Goal: Information Seeking & Learning: Learn about a topic

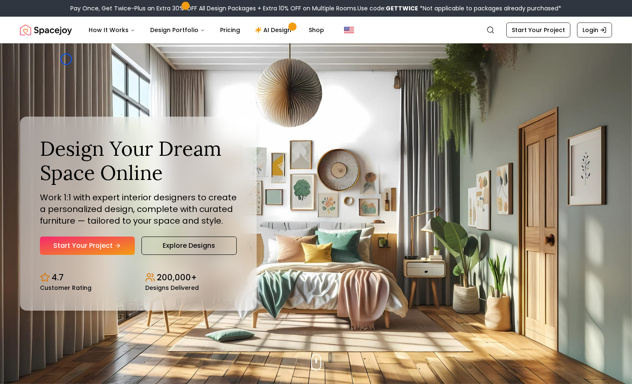
click at [66, 59] on div "Design Your Dream Space Online Work 1:1 with expert interior designers to creat…" at bounding box center [316, 213] width 632 height 341
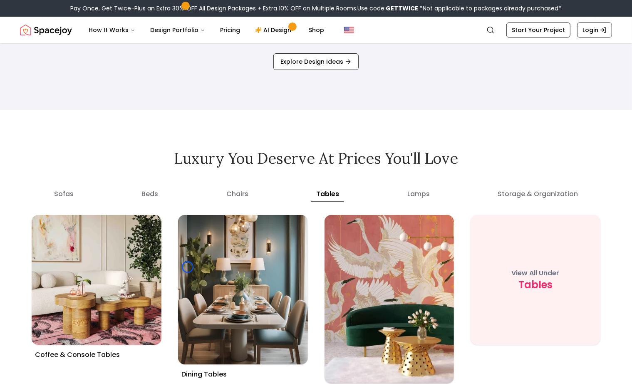
scroll to position [3017, 0]
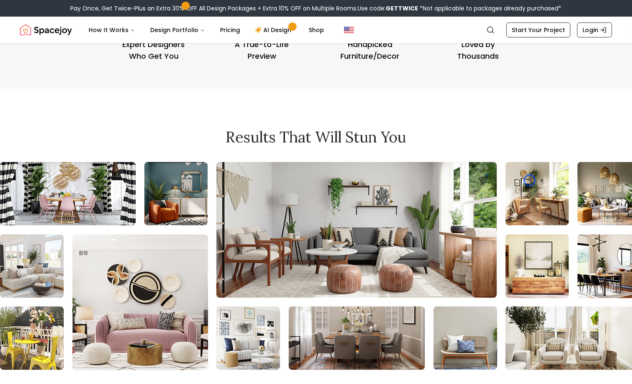
scroll to position [3547, 0]
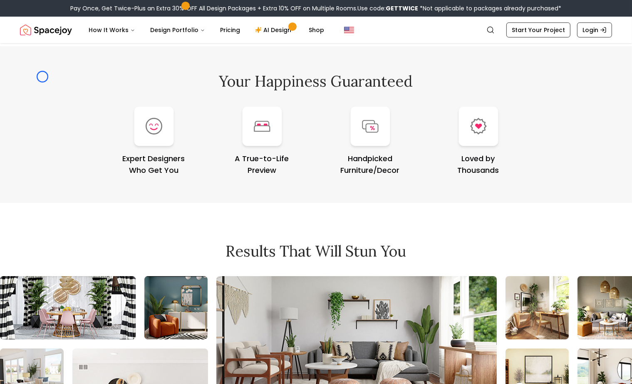
scroll to position [3385, 0]
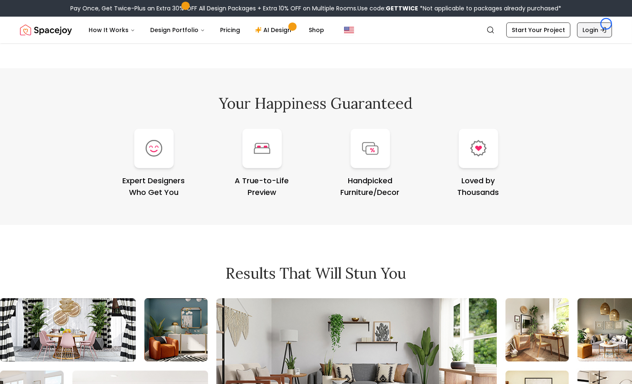
click at [607, 24] on link "Login" at bounding box center [594, 29] width 35 height 15
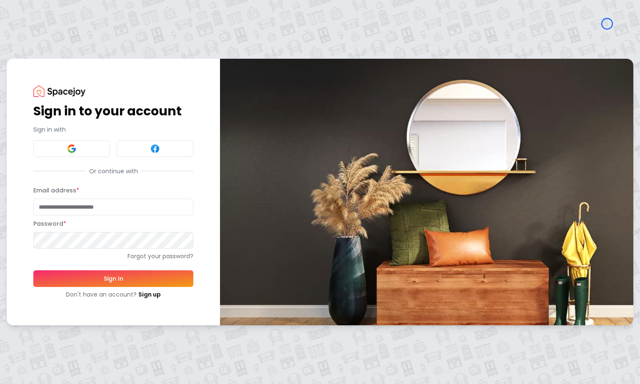
click at [78, 70] on div "Sign in to your account Sign in with Or continue with Email address * Password …" at bounding box center [113, 192] width 213 height 266
click at [70, 62] on div "Sign in to your account Sign in with Or continue with Email address * Password …" at bounding box center [113, 192] width 213 height 266
click at [158, 295] on link "Sign up" at bounding box center [149, 294] width 22 height 8
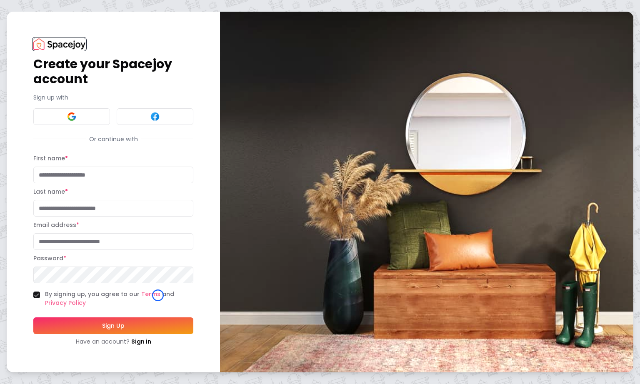
click at [78, 45] on img at bounding box center [59, 43] width 52 height 11
click at [72, 79] on h1 "Create your Spacejoy account" at bounding box center [113, 72] width 160 height 30
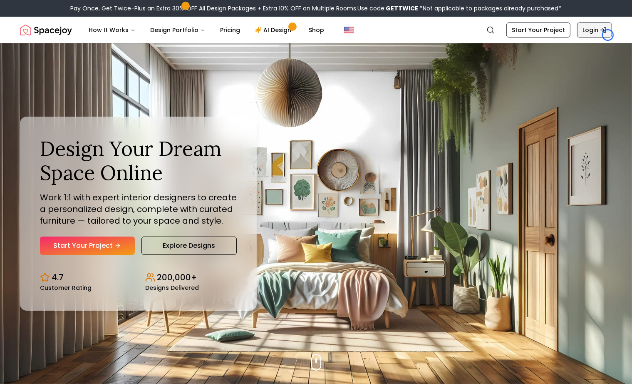
click at [608, 35] on link "Login" at bounding box center [594, 29] width 35 height 15
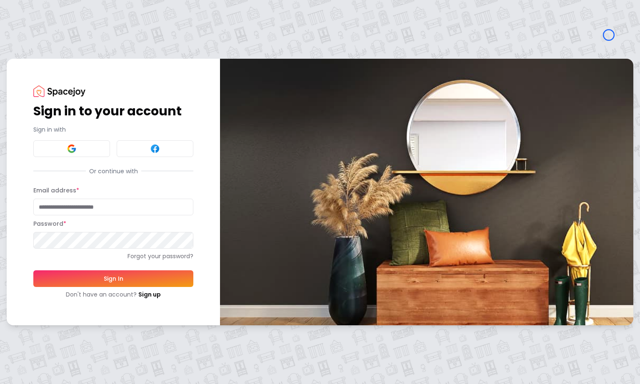
click at [82, 51] on div "Sign in to your account Sign in with Or continue with Email address * Password …" at bounding box center [320, 192] width 640 height 384
click at [59, 81] on div "Sign in to your account Sign in with Or continue with Email address * Password …" at bounding box center [113, 192] width 213 height 266
click at [158, 290] on link "Sign up" at bounding box center [149, 294] width 22 height 8
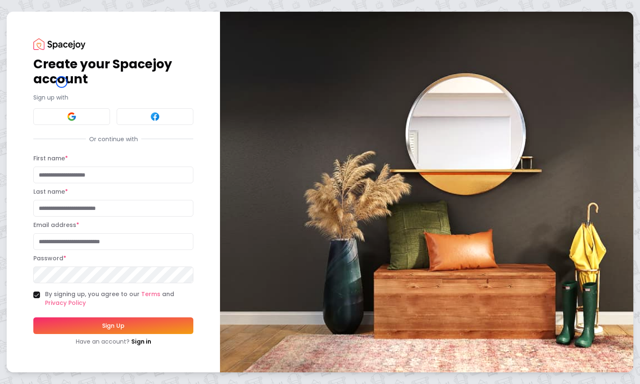
click at [62, 82] on h1 "Create your Spacejoy account" at bounding box center [113, 72] width 160 height 30
click at [52, 42] on img at bounding box center [59, 43] width 52 height 11
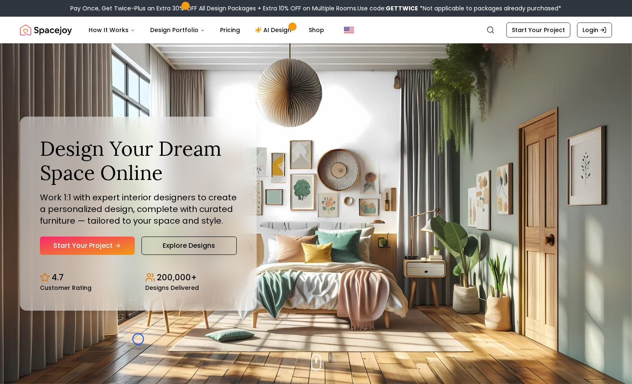
click at [138, 339] on div "Design Your Dream Space Online Work 1:1 with expert interior designers to creat…" at bounding box center [316, 213] width 632 height 341
click at [68, 79] on div "Design Your Dream Space Online Work 1:1 with expert interior designers to creat…" at bounding box center [316, 213] width 632 height 341
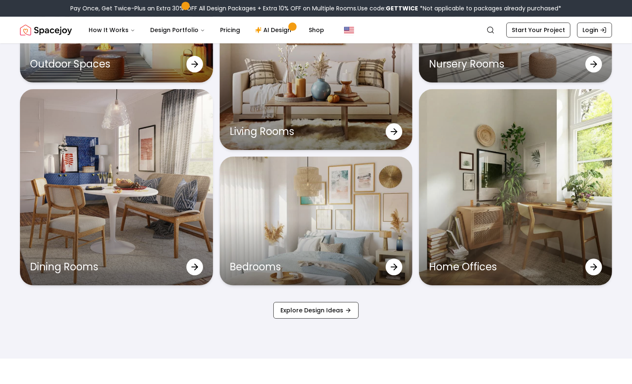
scroll to position [2801, 0]
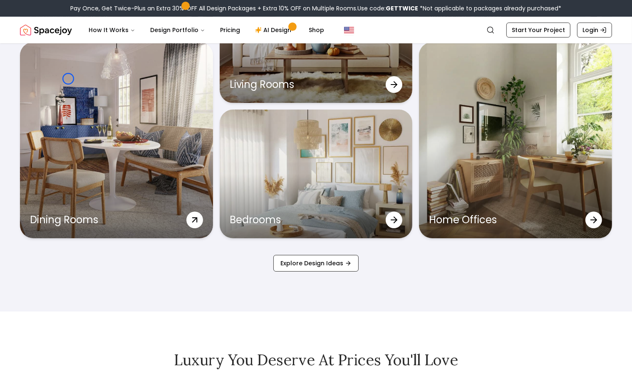
click at [68, 79] on div "Dining Rooms" at bounding box center [116, 140] width 193 height 197
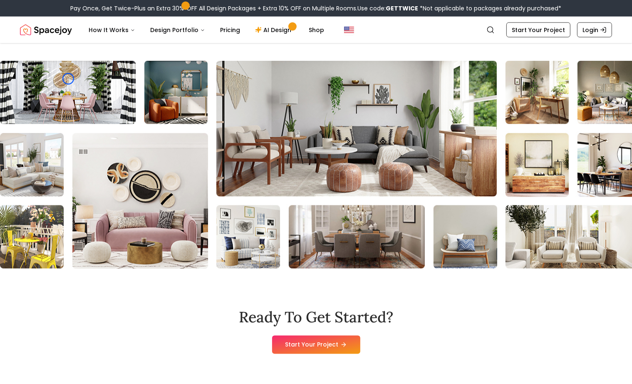
scroll to position [1748, 0]
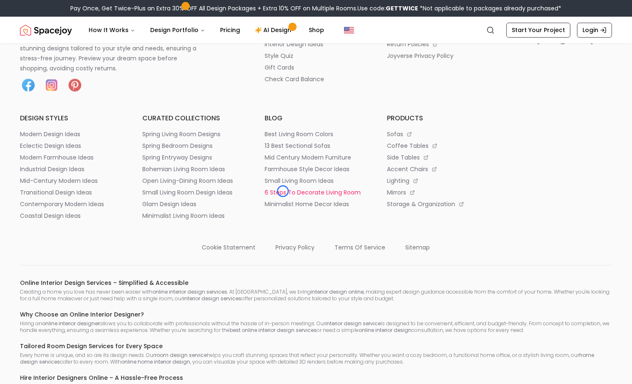
click at [283, 191] on p "6 steps to decorate living room" at bounding box center [313, 192] width 96 height 8
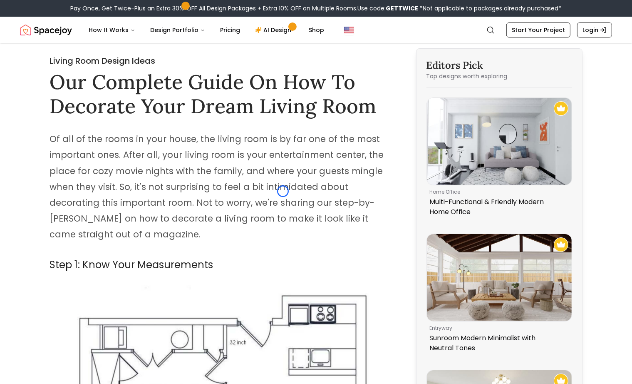
click at [283, 191] on span "Of all of the rooms in your house, the living room is by far one of the most im…" at bounding box center [217, 186] width 334 height 107
click at [64, 70] on h1 "Our Complete Guide On How To Decorate Your Dream Living Room" at bounding box center [222, 94] width 345 height 48
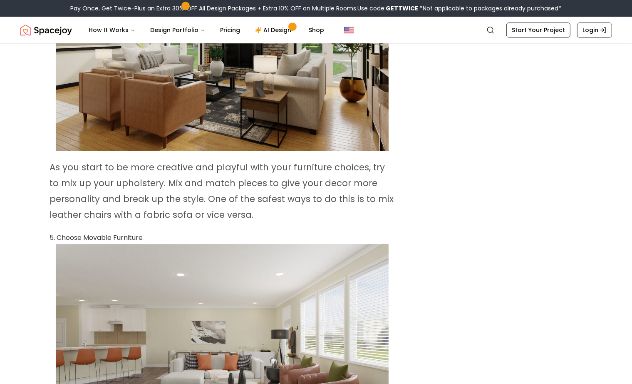
scroll to position [5780, 0]
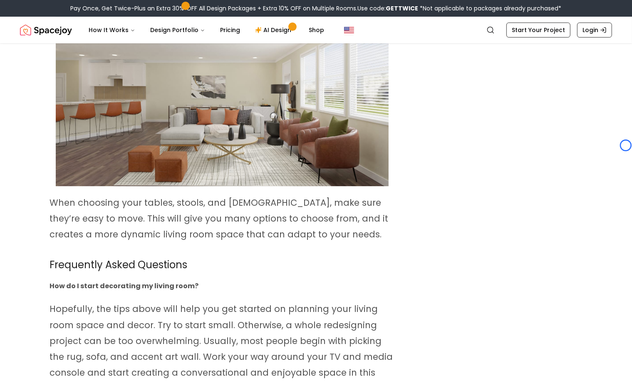
click at [64, 70] on img at bounding box center [222, 92] width 333 height 187
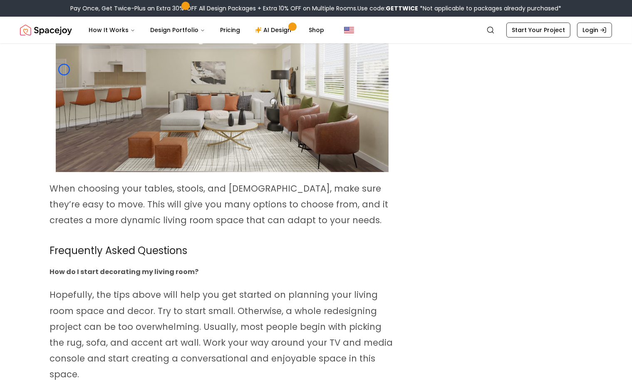
scroll to position [8232, 0]
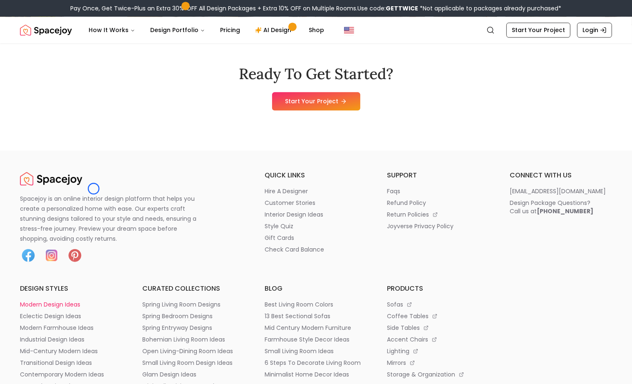
click at [94, 300] on li "modern design ideas" at bounding box center [71, 304] width 102 height 8
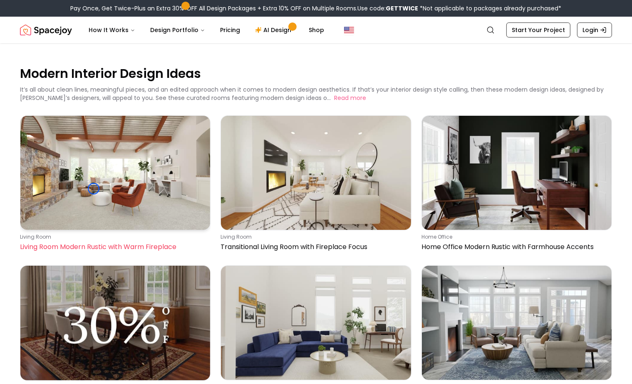
click at [94, 189] on img at bounding box center [115, 173] width 190 height 114
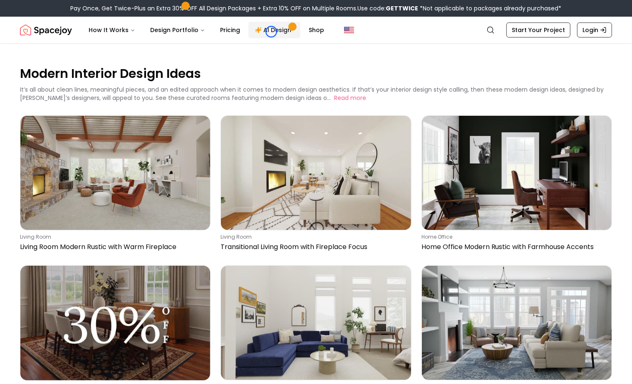
click at [271, 32] on link "AI Design" at bounding box center [275, 30] width 52 height 17
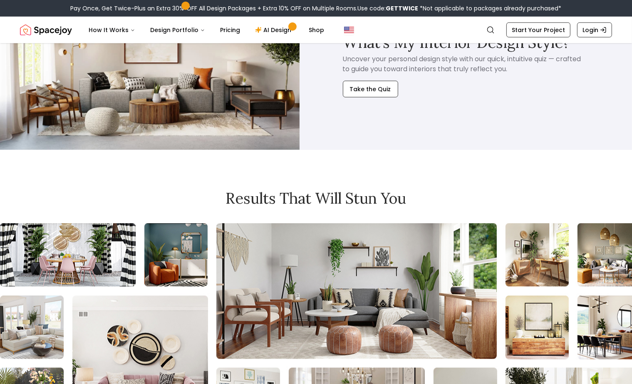
scroll to position [4042, 0]
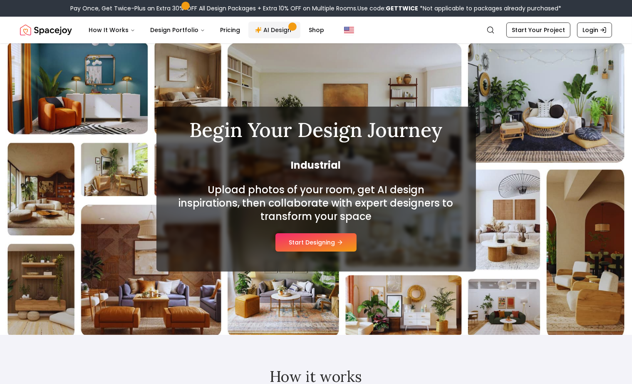
click at [271, 32] on link "AI Design" at bounding box center [275, 30] width 52 height 17
click at [59, 66] on div "Begin Your Design Journey Mid-century Modern Upload photos of your room, get AI…" at bounding box center [316, 188] width 632 height 291
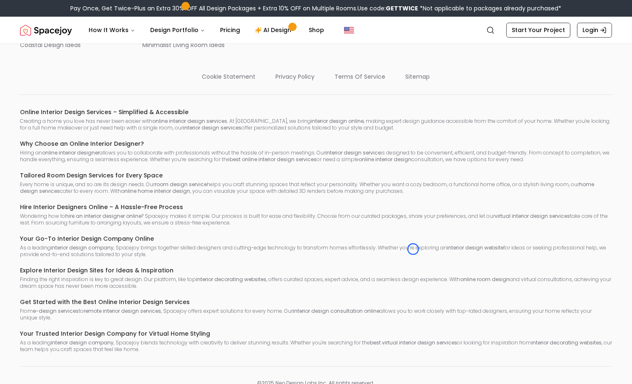
scroll to position [1634, 0]
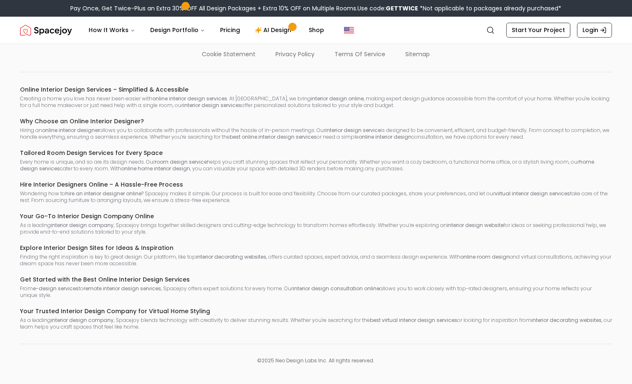
click at [59, 66] on div "Spacejoy is an online interior design platform that helps you create a personal…" at bounding box center [316, 85] width 632 height 557
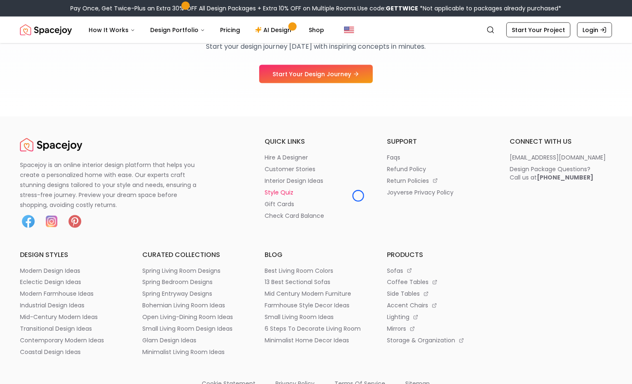
click at [358, 196] on li "style quiz" at bounding box center [316, 192] width 102 height 8
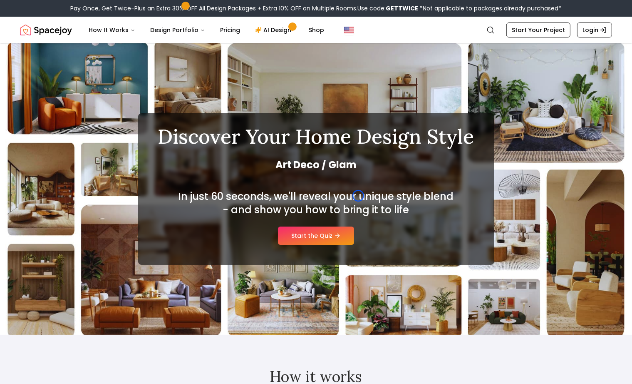
click at [358, 196] on h2 "In just 60 seconds, we'll reveal your unique style blend - and show you how to …" at bounding box center [317, 203] width 280 height 27
click at [44, 42] on nav "Spacejoy Search How It Works Design Portfolio Pricing AI Design Shop Search Sta…" at bounding box center [316, 30] width 592 height 27
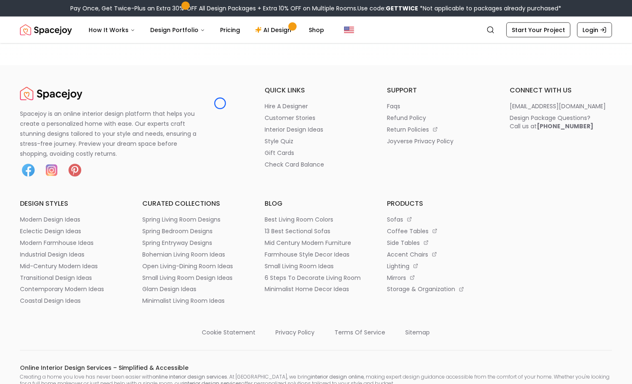
scroll to position [1306, 0]
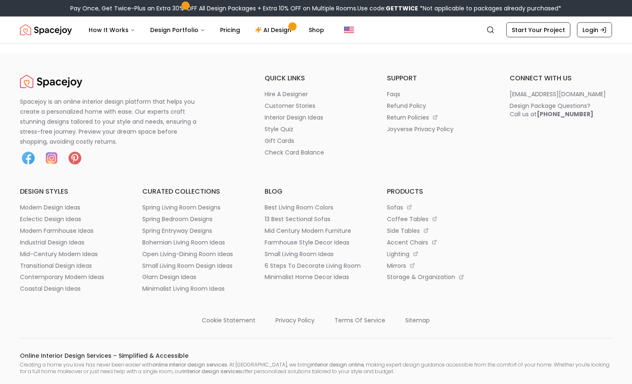
click at [44, 42] on nav "Spacejoy Search How It Works Design Portfolio Pricing AI Design Shop Search Sta…" at bounding box center [316, 30] width 592 height 27
